Goal: Task Accomplishment & Management: Use online tool/utility

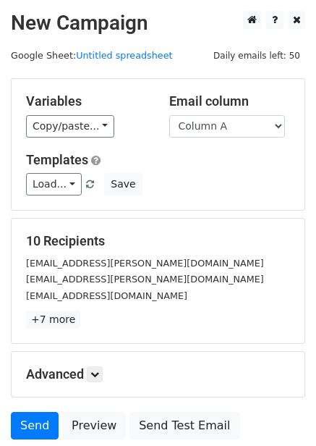
scroll to position [116, 0]
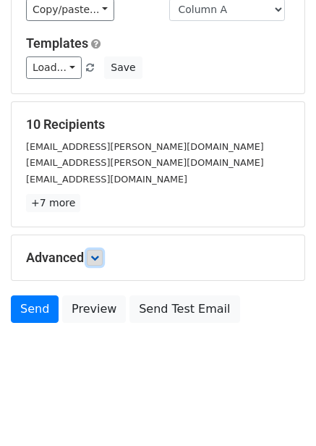
click at [95, 257] on icon at bounding box center [94, 257] width 9 height 9
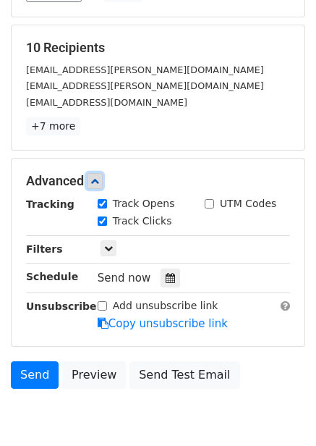
scroll to position [258, 0]
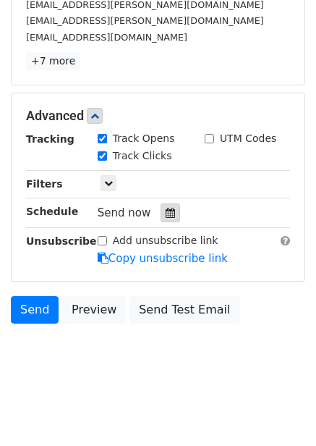
click at [166, 210] on icon at bounding box center [170, 213] width 9 height 10
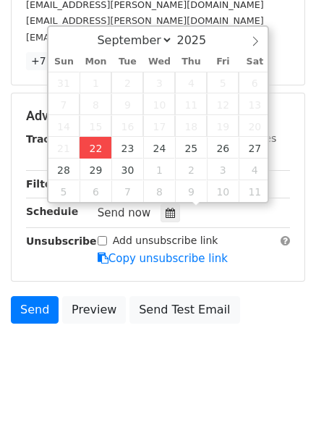
type input "2025-09-22 12:00"
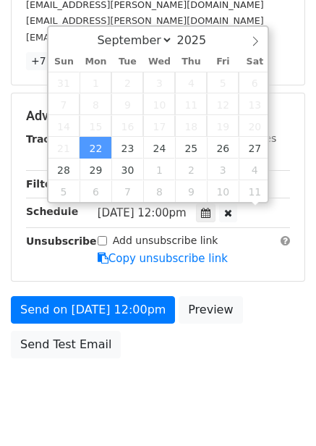
scroll to position [1, 0]
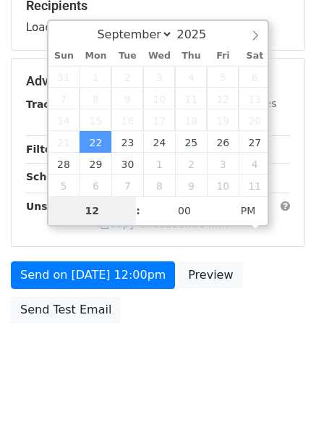
type input "4"
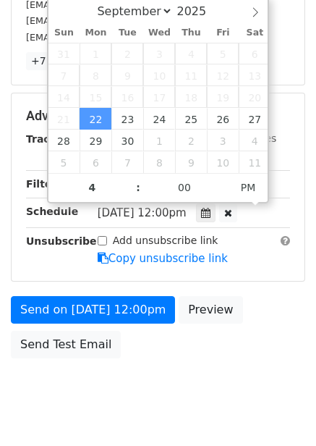
type input "2025-09-22 16:00"
click at [213, 336] on div "Send on Sep 22 at 12:00pm Preview Send Test Email" at bounding box center [158, 330] width 316 height 69
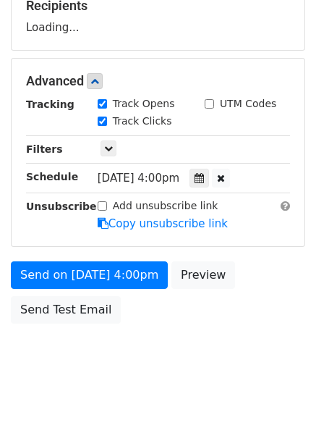
scroll to position [258, 0]
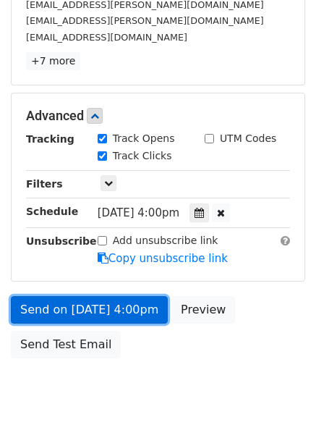
click at [131, 307] on link "Send on Sep 22 at 4:00pm" at bounding box center [89, 309] width 157 height 27
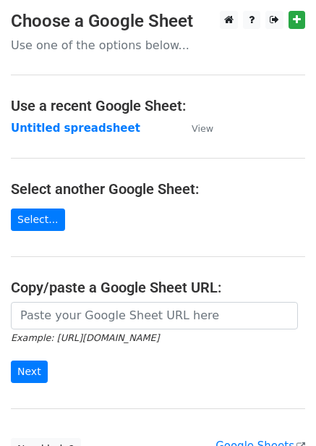
click at [76, 128] on strong "Untitled spreadsheet" at bounding box center [75, 128] width 129 height 13
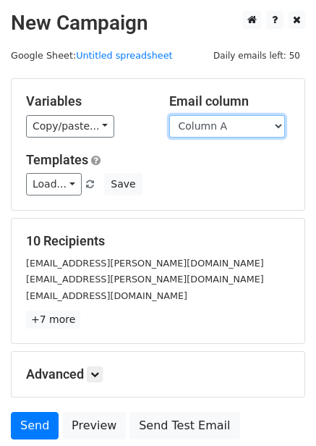
click at [216, 124] on select "Column A Column B Column C Column D Column E Column F" at bounding box center [227, 126] width 116 height 22
select select "Column B"
click at [169, 115] on select "Column A Column B Column C Column D Column E Column F" at bounding box center [227, 126] width 116 height 22
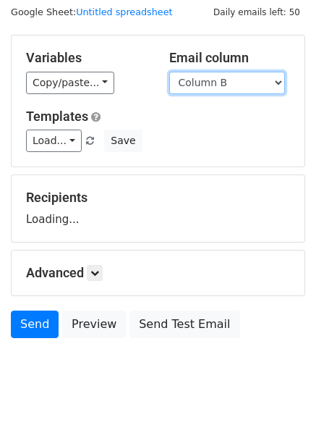
scroll to position [59, 0]
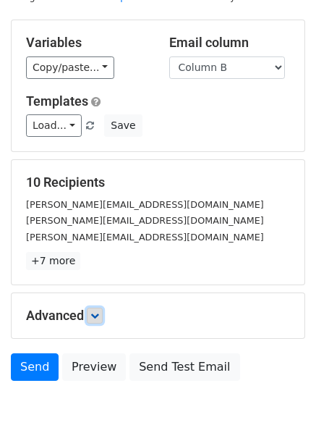
click at [106, 255] on form "Variables Copy/paste... {{Column A}} {{Column B}} {{Column C}} {{Column D}} {{C…" at bounding box center [158, 204] width 294 height 368
click at [103, 315] on link at bounding box center [95, 315] width 16 height 16
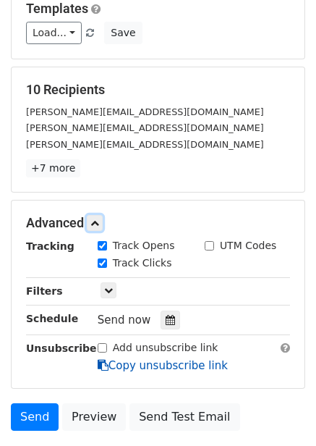
scroll to position [258, 0]
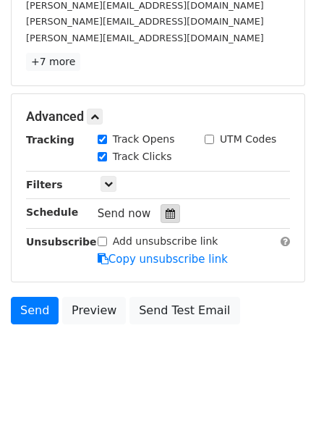
click at [166, 215] on icon at bounding box center [170, 213] width 9 height 10
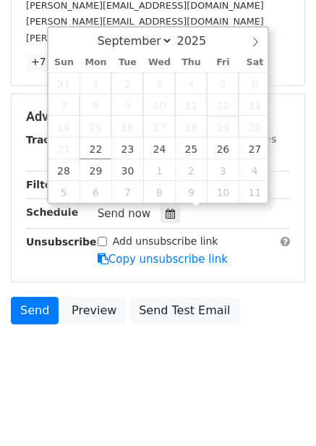
scroll to position [258, 0]
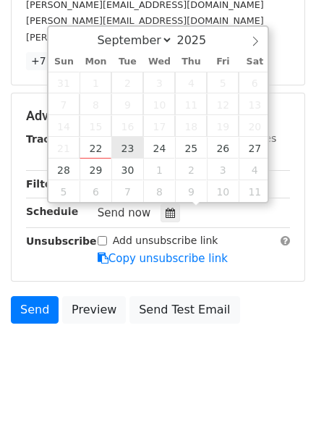
type input "2025-09-23 12:00"
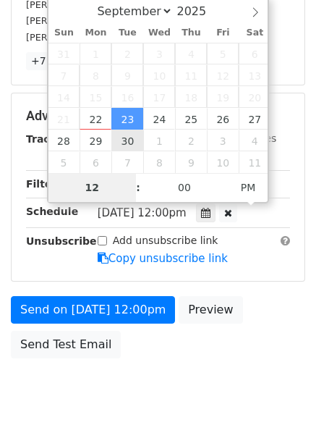
type input "5"
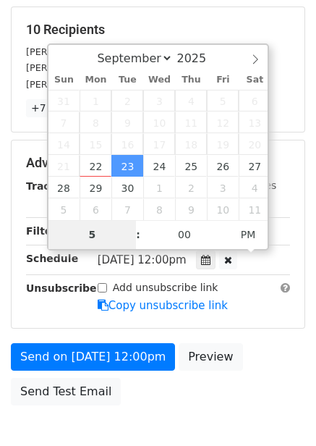
scroll to position [217, 0]
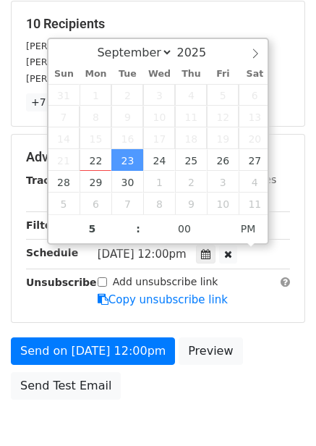
type input "2025-09-23 17:00"
click at [237, 349] on div "Send on Sep 23 at 12:00pm Preview Send Test Email" at bounding box center [158, 371] width 316 height 69
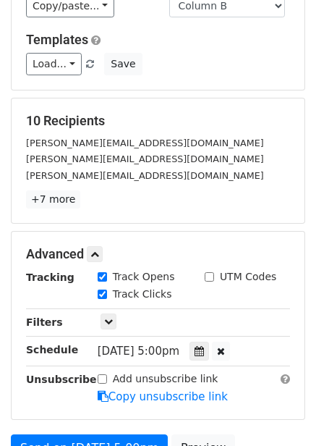
scroll to position [293, 0]
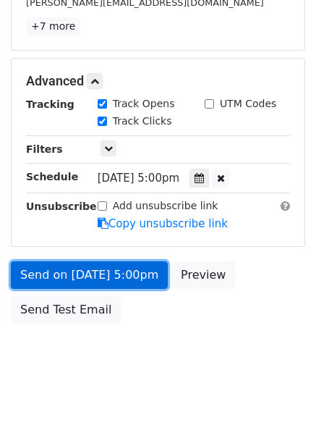
click at [130, 271] on link "Send on Sep 23 at 5:00pm" at bounding box center [89, 274] width 157 height 27
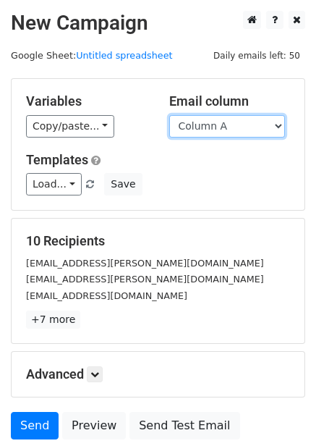
drag, startPoint x: 225, startPoint y: 124, endPoint x: 225, endPoint y: 136, distance: 12.3
click at [225, 124] on select "Column A Column B Column C Column D Column E Column F" at bounding box center [227, 126] width 116 height 22
select select "Column C"
click at [169, 115] on select "Column A Column B Column C Column D Column E Column F" at bounding box center [227, 126] width 116 height 22
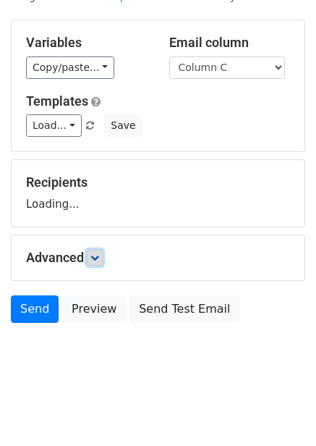
click at [97, 256] on icon at bounding box center [94, 257] width 9 height 9
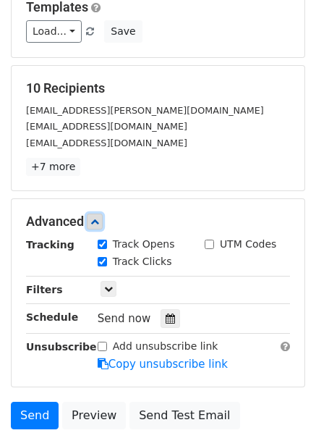
scroll to position [161, 0]
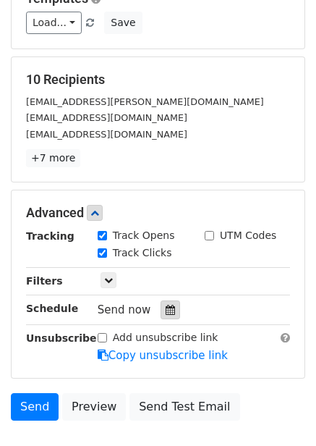
click at [169, 305] on div at bounding box center [171, 309] width 20 height 19
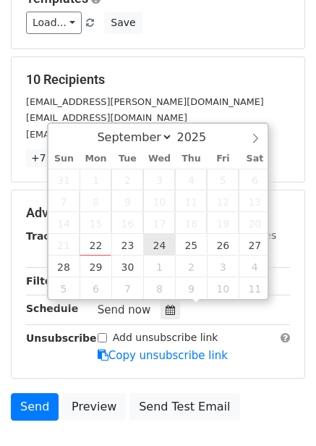
type input "2025-09-24 12:00"
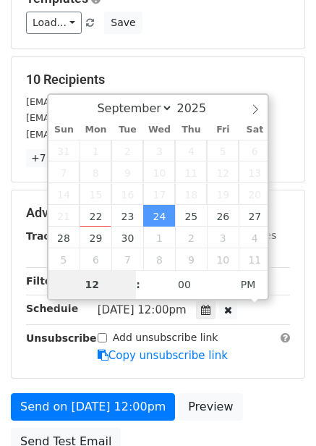
type input "6"
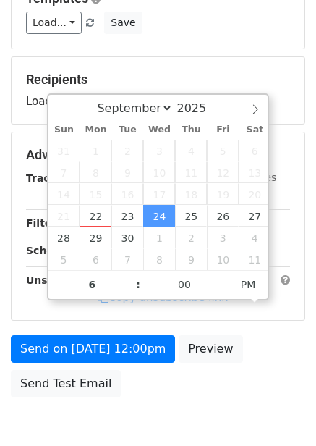
type input "2025-09-24 18:00"
click at [260, 345] on div "Send on Sep 24 at 12:00pm Preview Send Test Email" at bounding box center [158, 369] width 316 height 69
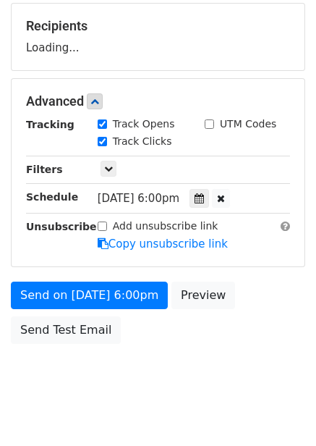
scroll to position [235, 0]
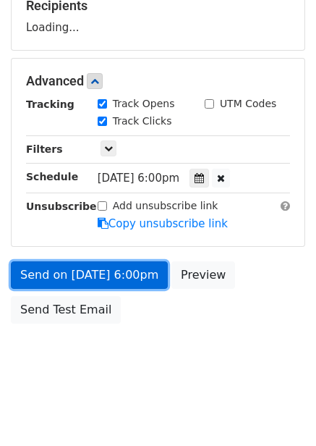
click at [124, 281] on link "Send on Sep 24 at 6:00pm" at bounding box center [89, 274] width 157 height 27
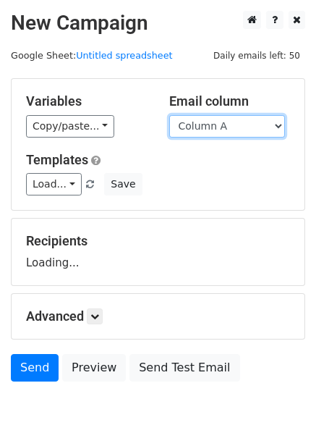
click at [231, 132] on select "Column A Column B Column C Column D Column E Column F" at bounding box center [227, 126] width 116 height 22
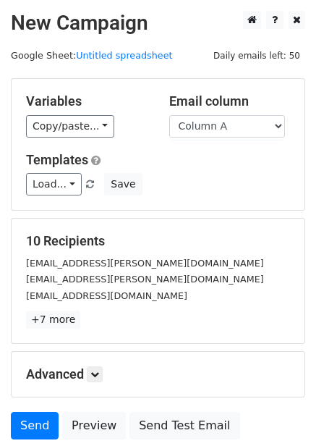
click at [218, 210] on div "Variables Copy/paste... {{Column A}} {{Column B}} {{Column C}} {{Column D}} {{C…" at bounding box center [158, 144] width 293 height 131
click at [230, 127] on select "Column A Column B Column C Column D Column E Column F" at bounding box center [227, 126] width 116 height 22
select select "Column D"
click at [169, 115] on select "Column A Column B Column C Column D Column E Column F" at bounding box center [227, 126] width 116 height 22
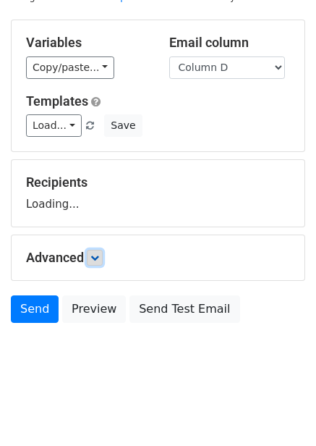
click at [93, 258] on icon at bounding box center [94, 257] width 9 height 9
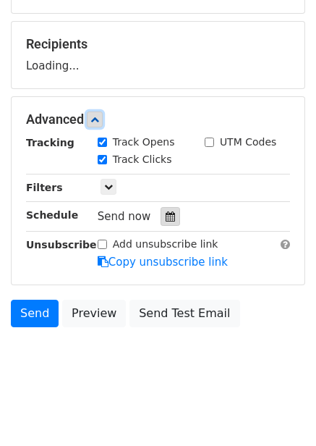
scroll to position [200, 0]
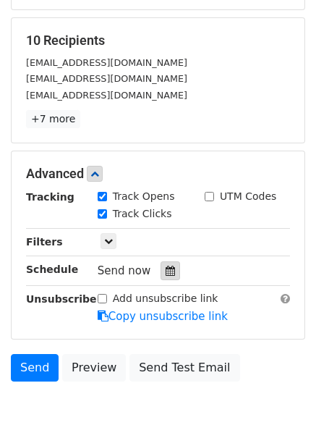
click at [166, 267] on icon at bounding box center [170, 270] width 9 height 10
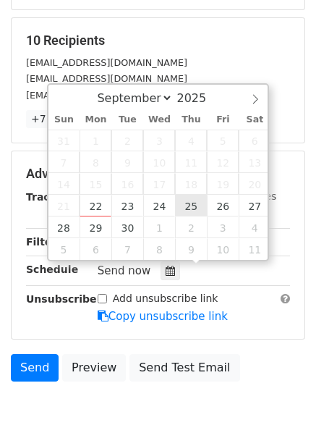
type input "2025-09-25 12:00"
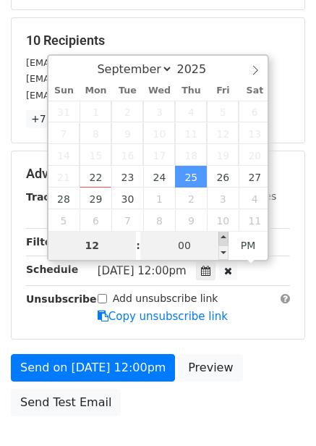
type input "7"
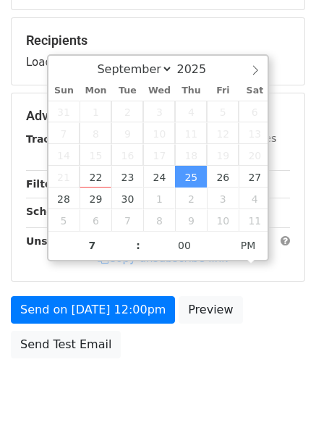
type input "2025-09-25 19:00"
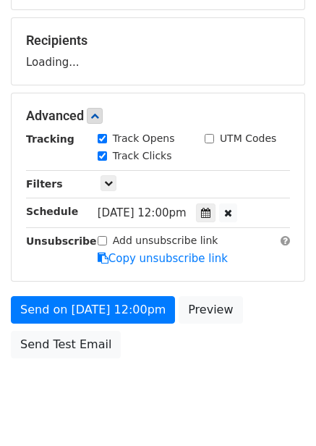
click at [259, 330] on div "Send on Sep 25 at 12:00pm Preview Send Test Email" at bounding box center [158, 330] width 316 height 69
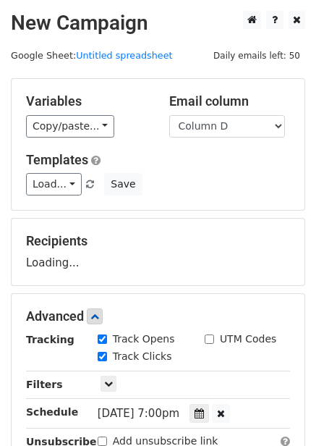
scroll to position [235, 0]
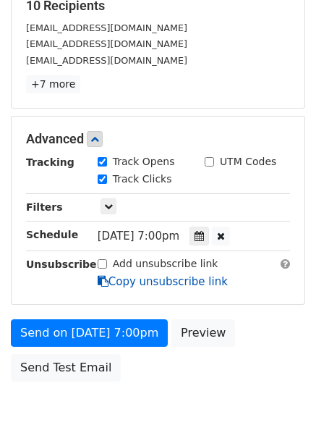
click at [131, 284] on link "Copy unsubscribe link" at bounding box center [163, 281] width 130 height 13
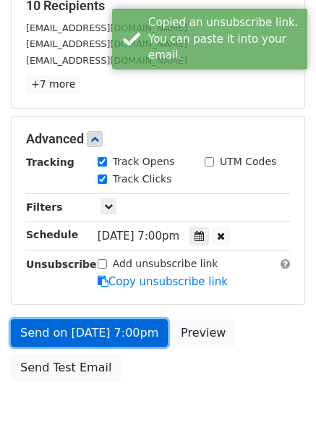
click at [132, 323] on link "Send on Sep 25 at 7:00pm" at bounding box center [89, 332] width 157 height 27
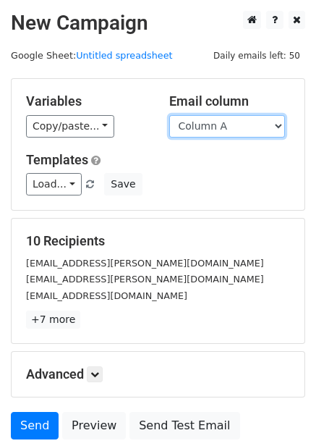
click at [254, 129] on select "Column A Column B Column C Column D Column E Column F" at bounding box center [227, 126] width 116 height 22
select select "Column E"
click at [169, 115] on select "Column A Column B Column C Column D Column E Column F" at bounding box center [227, 126] width 116 height 22
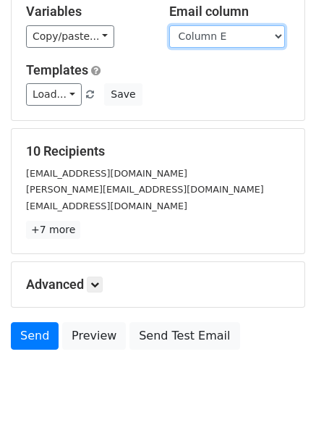
scroll to position [116, 0]
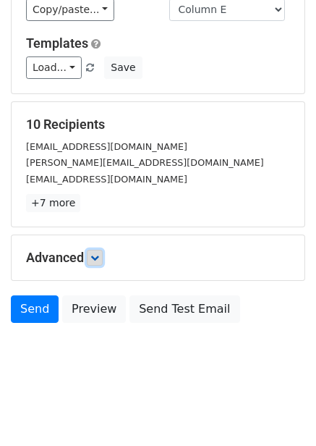
click at [102, 263] on link at bounding box center [95, 258] width 16 height 16
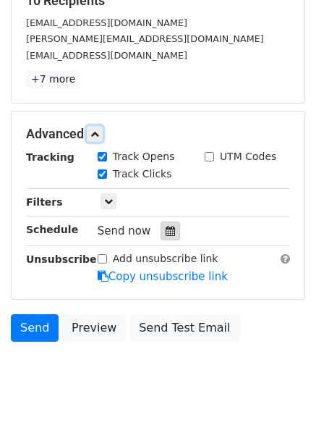
scroll to position [241, 0]
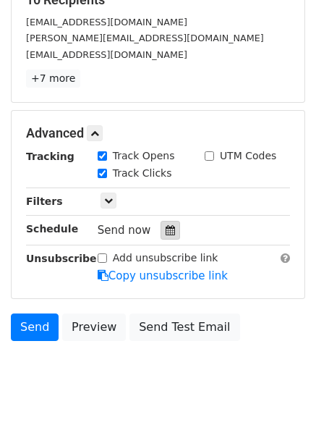
click at [162, 223] on div at bounding box center [171, 230] width 20 height 19
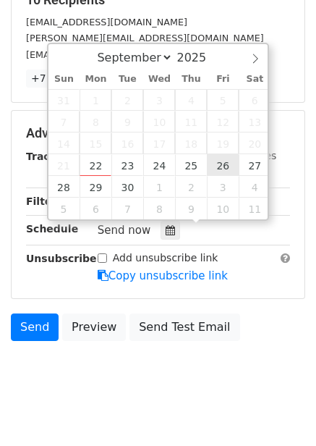
type input "2025-09-26 12:00"
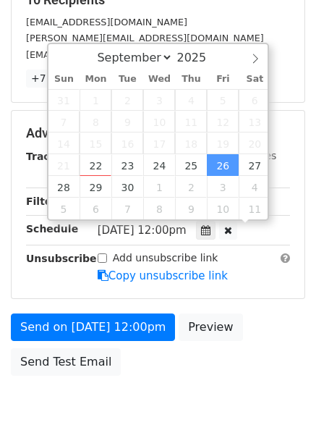
scroll to position [1, 0]
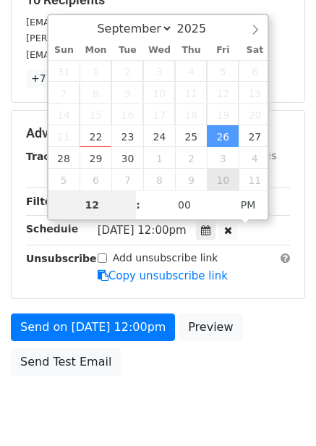
type input "8"
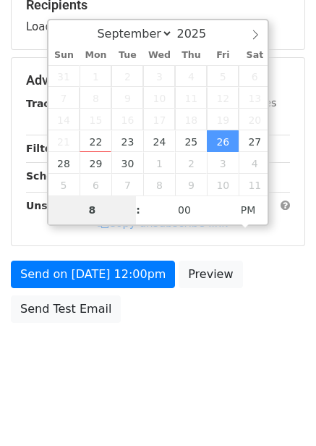
scroll to position [235, 0]
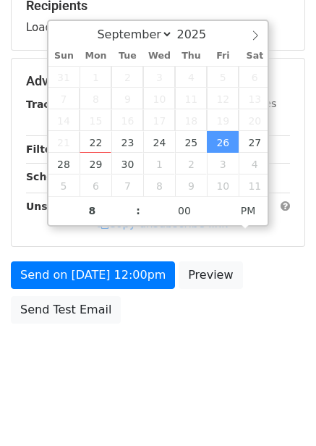
type input "2025-09-26 20:00"
click at [257, 290] on div "Send on Sep 26 at 12:00pm Preview Send Test Email" at bounding box center [158, 295] width 316 height 69
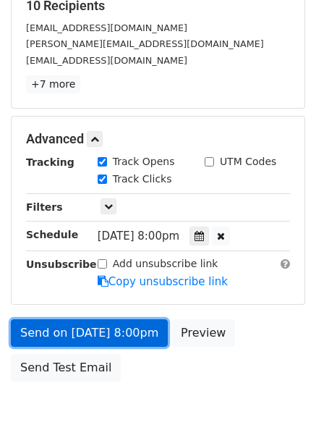
click at [141, 336] on link "Send on Sep 26 at 8:00pm" at bounding box center [89, 332] width 157 height 27
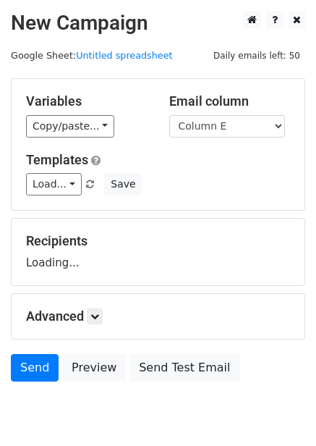
click at [169, 115] on select "Column A Column B Column C Column D Column E Column F" at bounding box center [227, 126] width 116 height 22
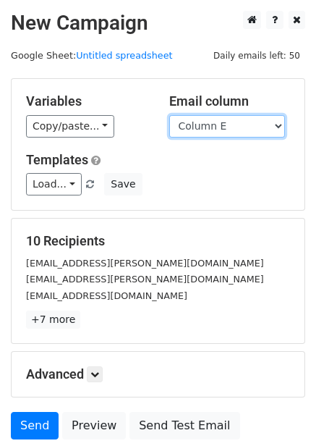
click at [225, 129] on select "Column A Column B Column C Column D Column E Column F" at bounding box center [227, 126] width 116 height 22
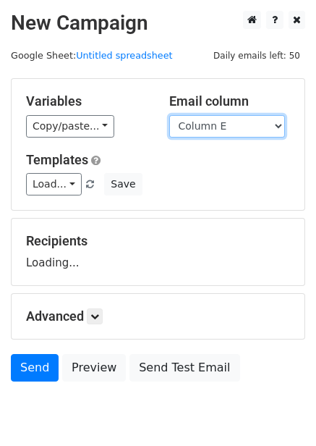
select select "Column F"
click at [169, 115] on select "Column A Column B Column C Column D Column E Column F" at bounding box center [227, 126] width 116 height 22
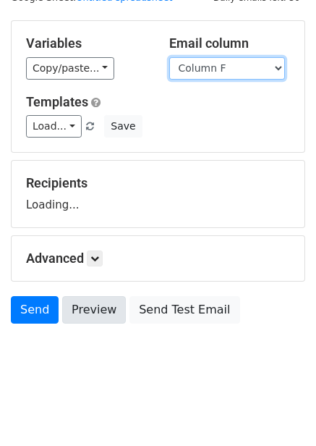
scroll to position [59, 0]
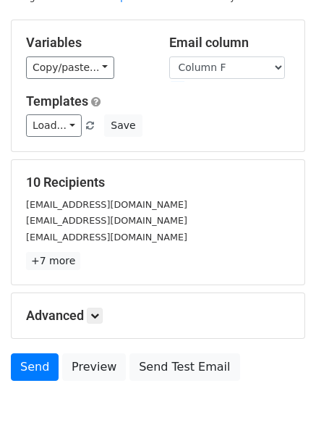
drag, startPoint x: 100, startPoint y: 260, endPoint x: 99, endPoint y: 294, distance: 34.0
click at [102, 265] on p "+7 more" at bounding box center [158, 261] width 264 height 18
click at [101, 320] on link at bounding box center [95, 315] width 16 height 16
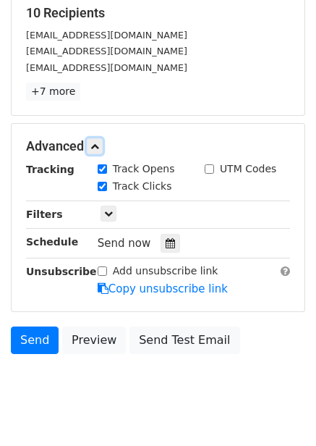
scroll to position [237, 0]
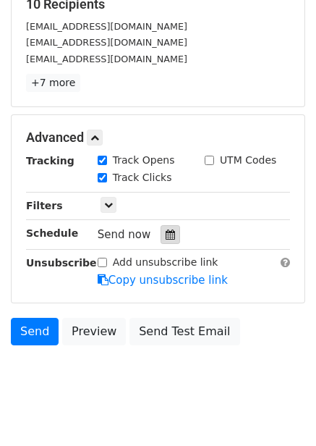
click at [167, 235] on icon at bounding box center [170, 234] width 9 height 10
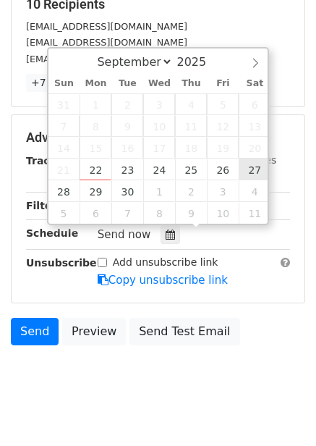
type input "[DATE] 12:00"
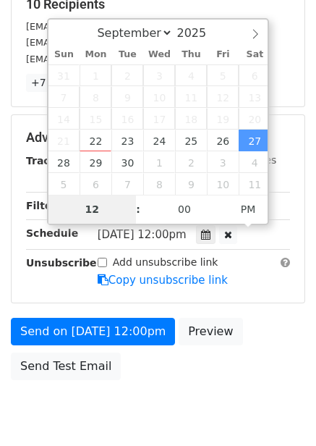
type input "9"
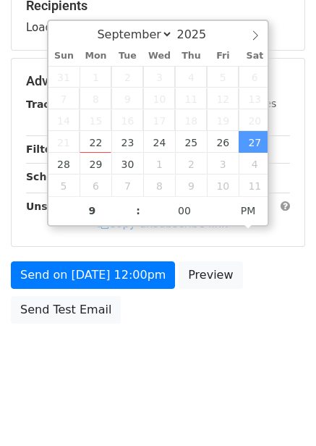
type input "[DATE] 21:00"
click at [266, 362] on body "New Campaign Daily emails left: 50 Google Sheet: Untitled spreadsheet Variables…" at bounding box center [158, 82] width 316 height 613
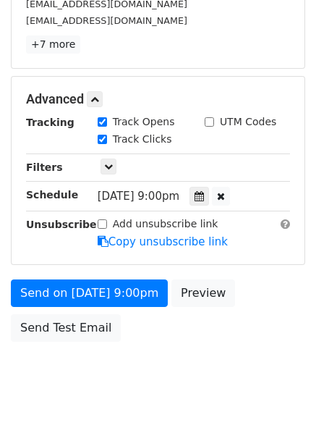
scroll to position [293, 0]
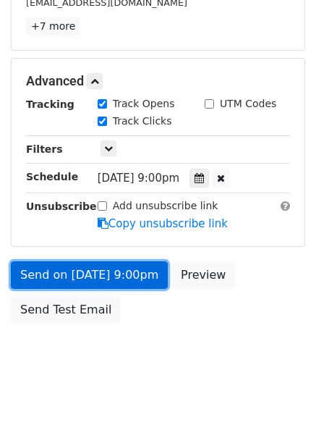
click at [142, 285] on link "Send on [DATE] 9:00pm" at bounding box center [89, 274] width 157 height 27
